Goal: Task Accomplishment & Management: Manage account settings

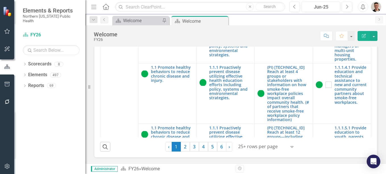
scroll to position [185, 0]
click at [187, 149] on link "2" at bounding box center [185, 147] width 9 height 10
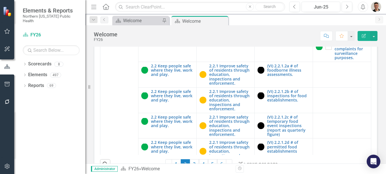
scroll to position [2275, 0]
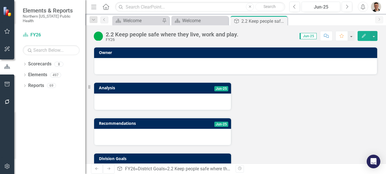
click at [193, 33] on div "2.2 Keep people safe where they live, work and play." at bounding box center [172, 34] width 133 height 6
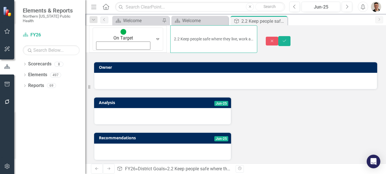
click at [198, 35] on input "2.2 Keep people safe where they live, work and play." at bounding box center [213, 39] width 87 height 28
type input "2.2 Keep people safe where they live, work, and play."
click at [371, 25] on div "Scorecard Welcome Pin Scorecard Welcome Close District Goal 2.2 Keep people saf…" at bounding box center [241, 20] width 261 height 9
click at [291, 36] on button "Save" at bounding box center [284, 41] width 13 height 10
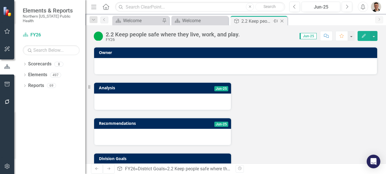
click at [284, 20] on icon "Close" at bounding box center [282, 21] width 6 height 5
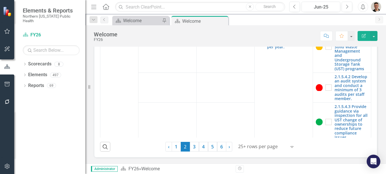
scroll to position [2247, 0]
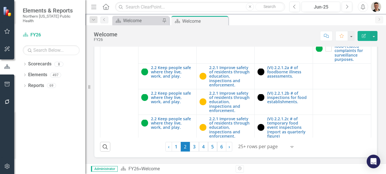
click at [219, 23] on link "2.2.1 Improve safety of residents through education, inspections and enforcemen…" at bounding box center [230, 12] width 43 height 22
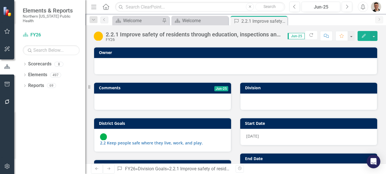
click at [207, 34] on div "2.2.1 Improve safety of residents through education, inspections and enforcemen…" at bounding box center [194, 34] width 176 height 6
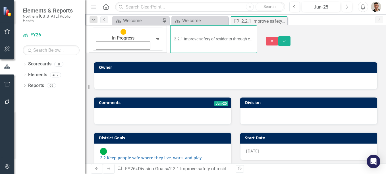
click at [241, 35] on input "2.2.1 Improve safety of residents through education, inspections and enforcemen…" at bounding box center [213, 39] width 87 height 28
type input "2.2.1 Improve safety of residents through education, inspections, and enforceme…"
click at [291, 36] on button "Save" at bounding box center [284, 41] width 13 height 10
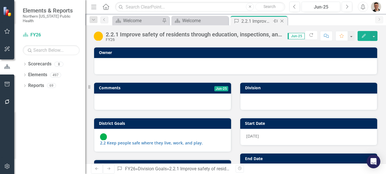
click at [281, 21] on icon "Close" at bounding box center [282, 21] width 6 height 5
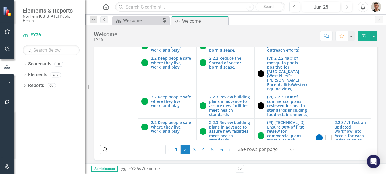
scroll to position [3811, 0]
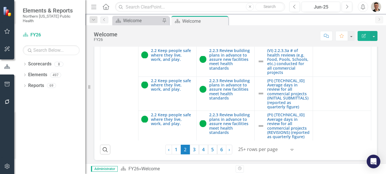
drag, startPoint x: 382, startPoint y: 118, endPoint x: 259, endPoint y: 122, distance: 122.4
click at [384, 142] on div "Mission To improve and protect our community's quality of life and increase equ…" at bounding box center [235, 105] width 301 height 117
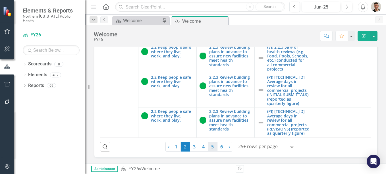
click at [210, 147] on link "5" at bounding box center [212, 147] width 9 height 10
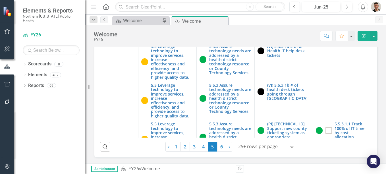
scroll to position [1849, 0]
